Goal: Task Accomplishment & Management: Manage account settings

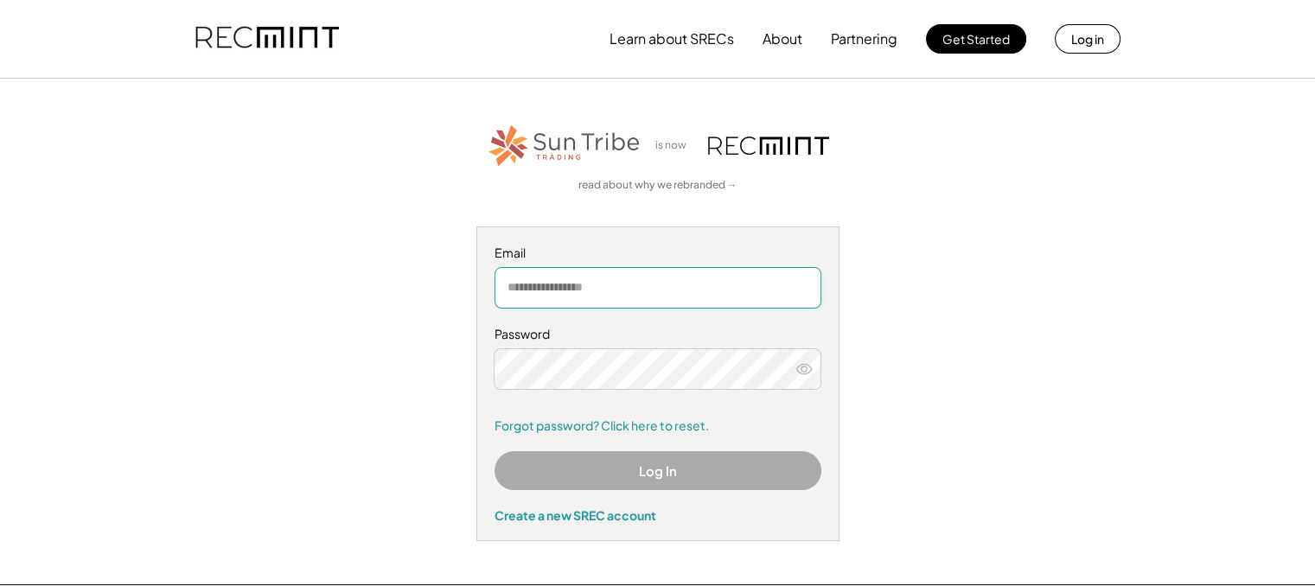
click at [645, 295] on input "email" at bounding box center [658, 288] width 327 height 42
type input "**********"
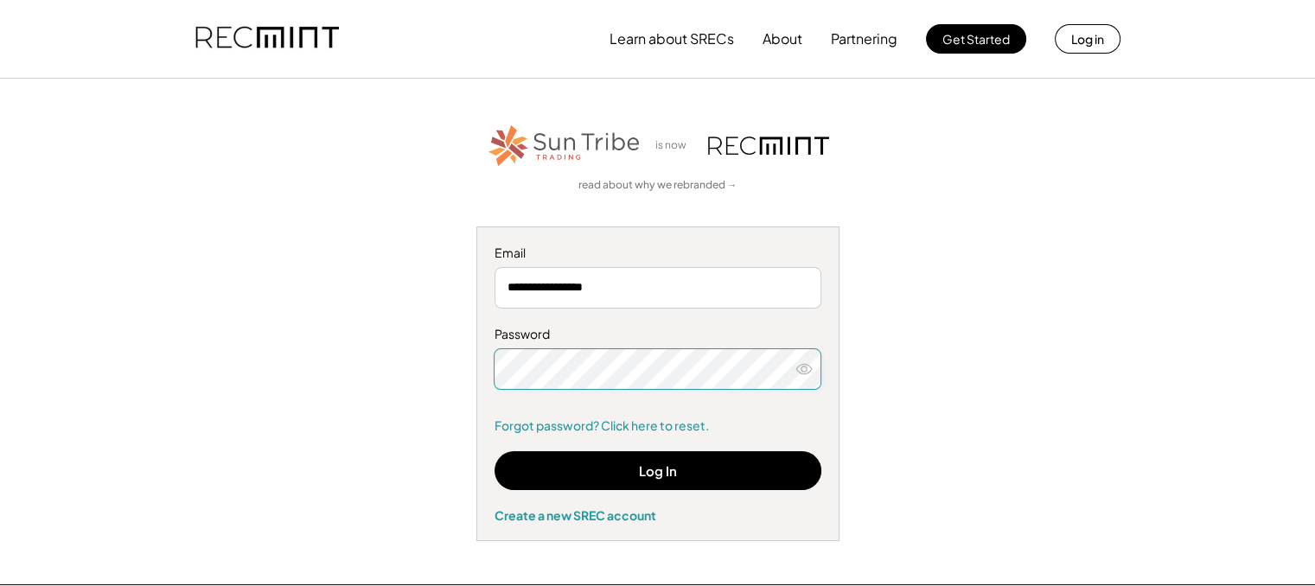
click at [799, 373] on use at bounding box center [804, 369] width 16 height 10
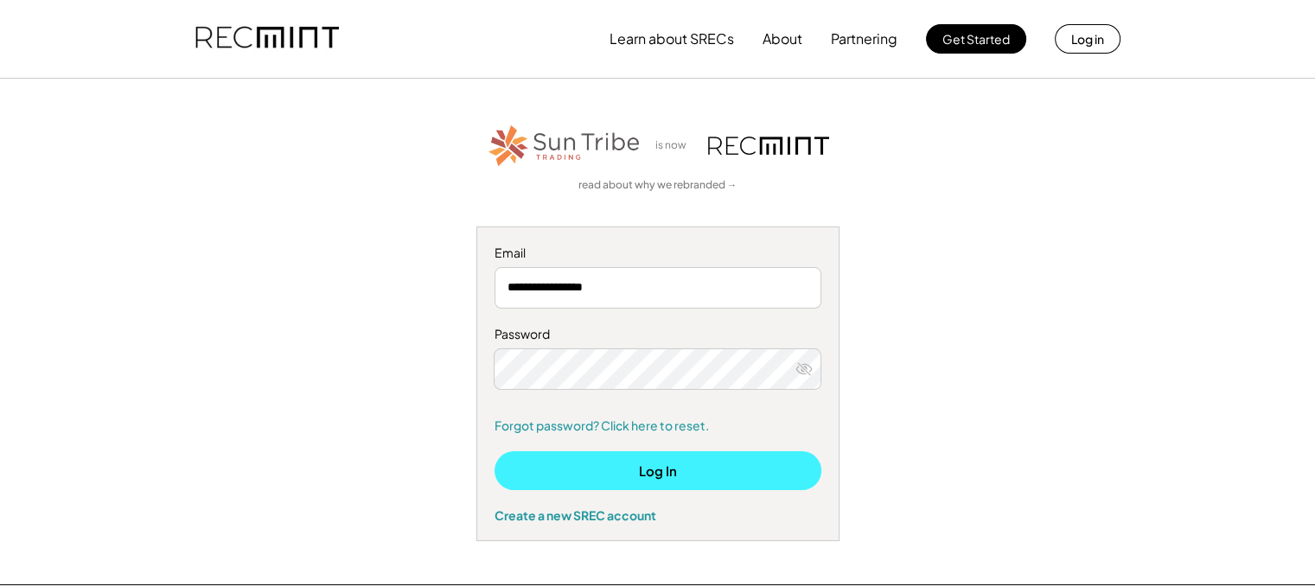
click at [688, 475] on button "Log In" at bounding box center [658, 470] width 327 height 39
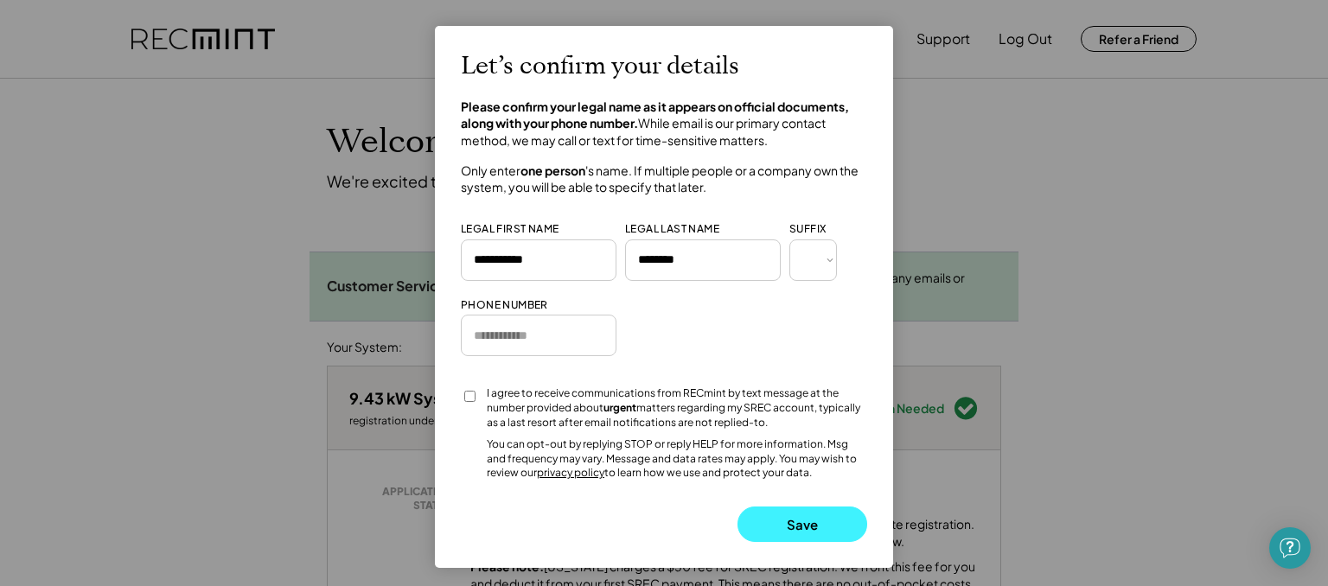
click at [801, 520] on button "Save" at bounding box center [803, 524] width 130 height 35
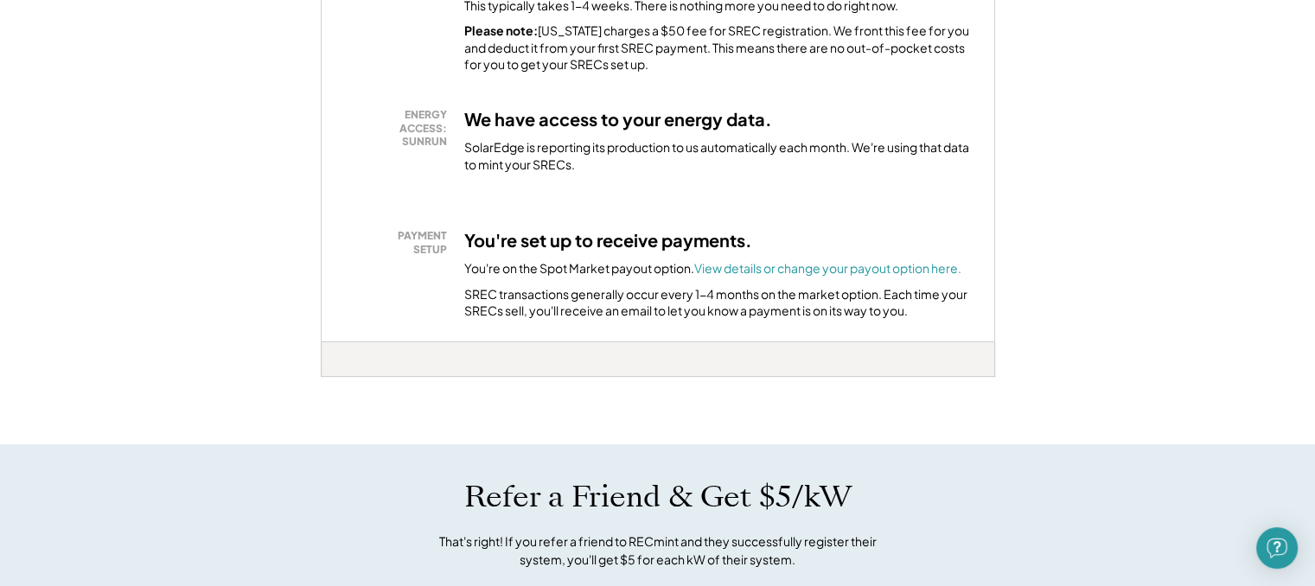
scroll to position [540, 0]
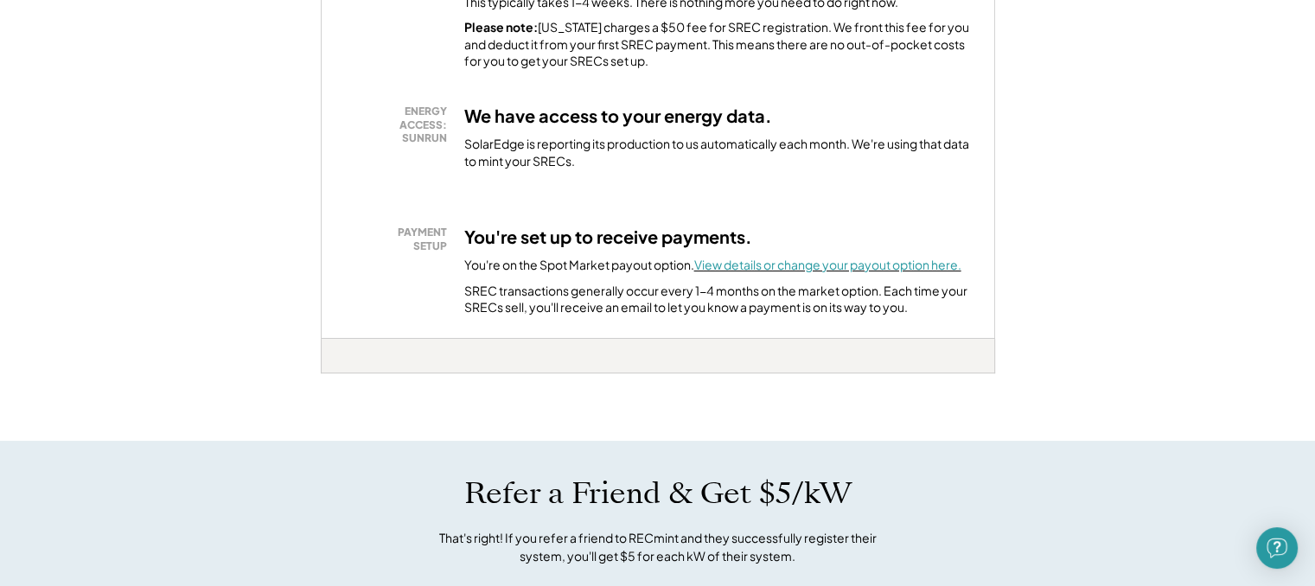
click at [841, 268] on font "View details or change your payout option here." at bounding box center [827, 265] width 267 height 16
